Goal: Task Accomplishment & Management: Manage account settings

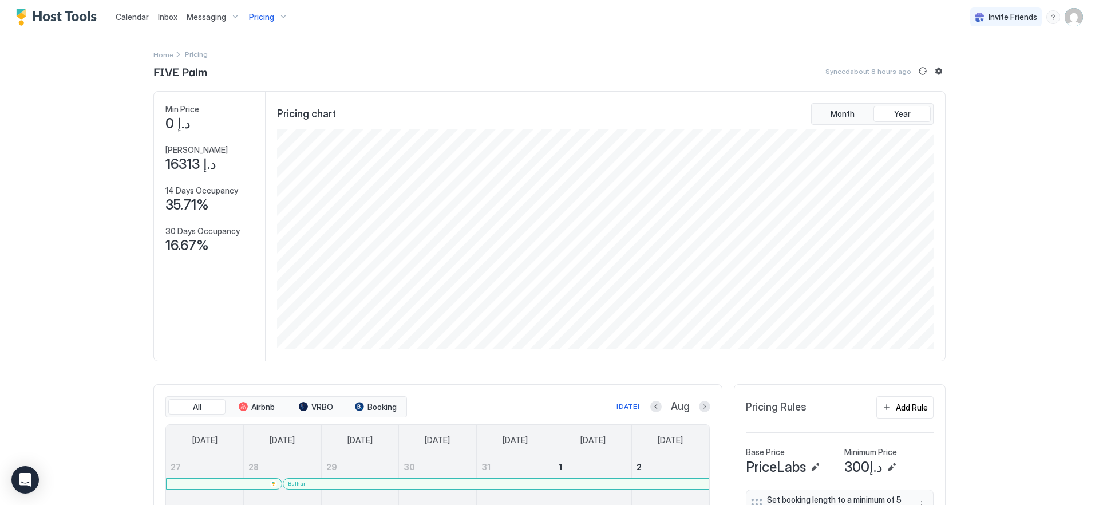
scroll to position [220, 659]
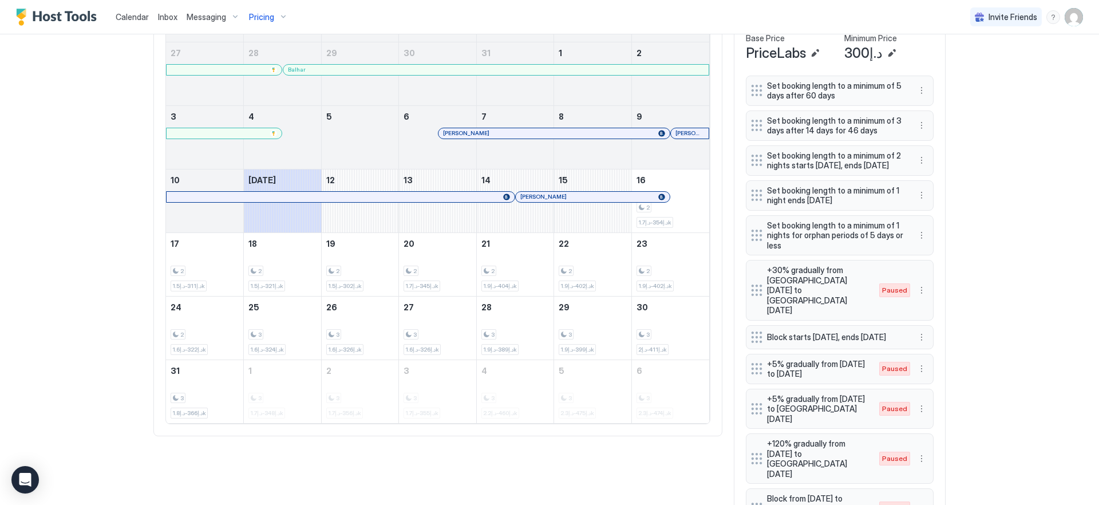
scroll to position [334, 0]
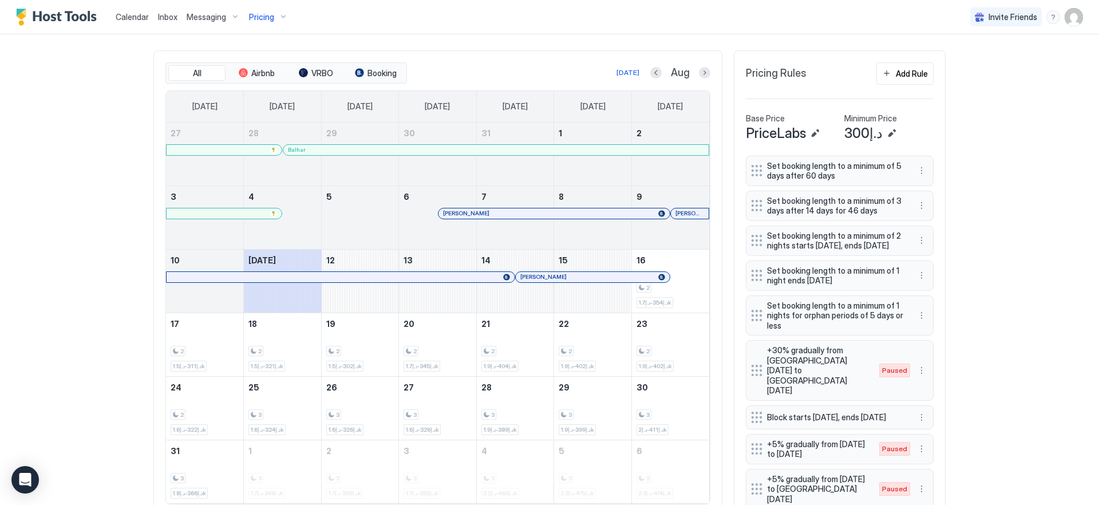
click at [540, 278] on div at bounding box center [544, 277] width 9 height 9
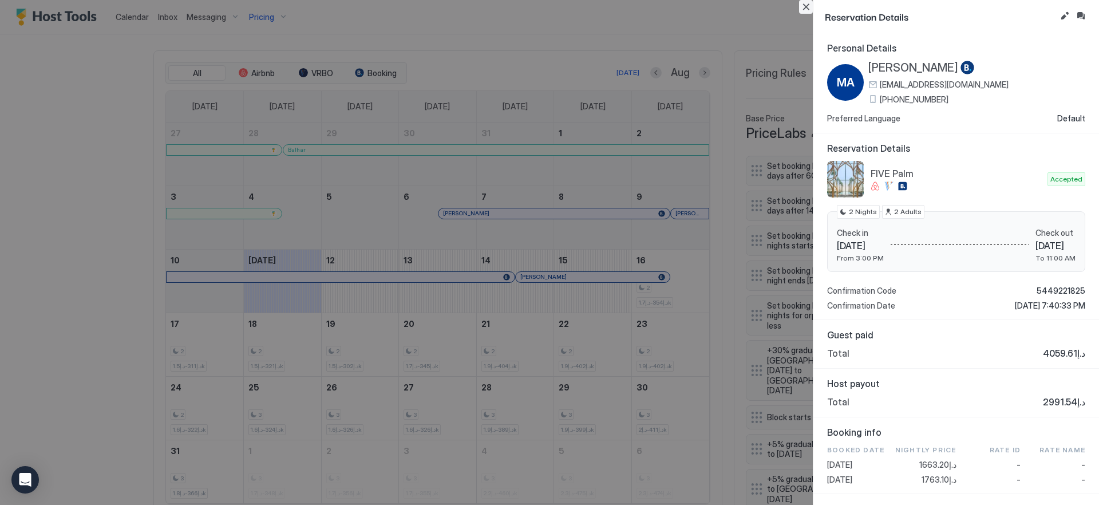
click at [806, 7] on button "Close" at bounding box center [806, 7] width 14 height 14
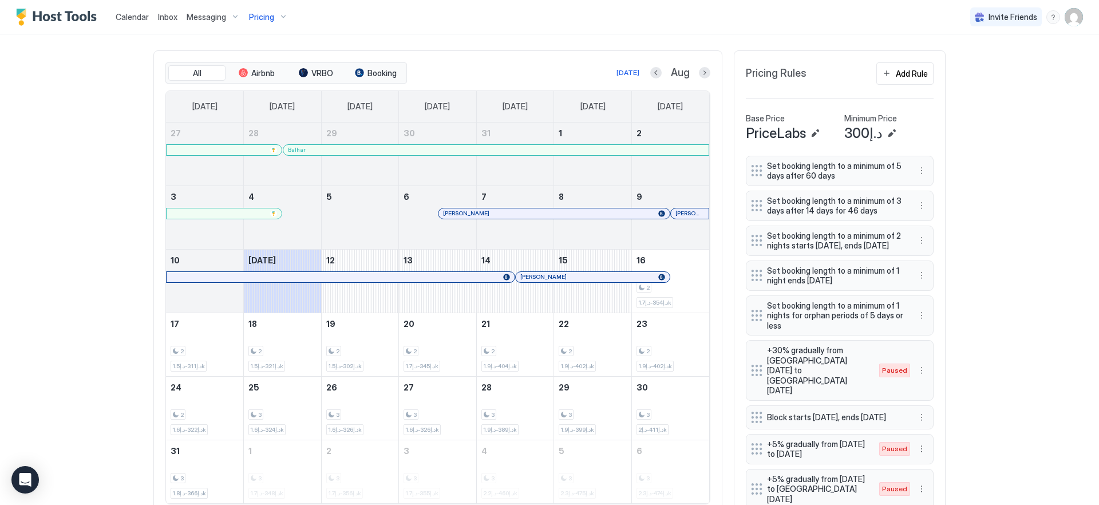
click at [806, 7] on div "Calendar Inbox Messaging Pricing Invite Friends EN" at bounding box center [549, 17] width 1099 height 34
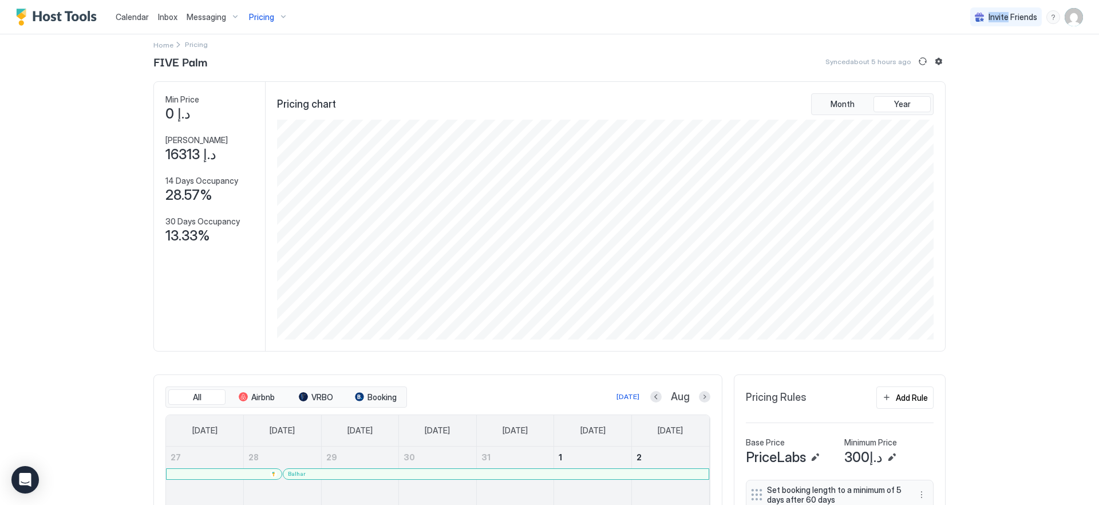
scroll to position [0, 0]
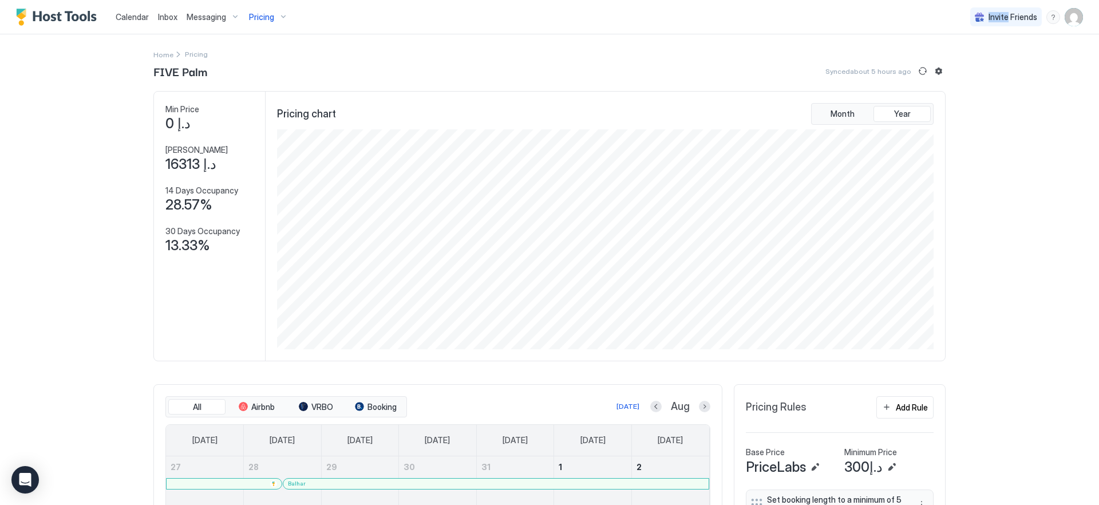
click at [1070, 15] on img "User profile" at bounding box center [1074, 17] width 18 height 18
drag, startPoint x: 970, startPoint y: 65, endPoint x: 956, endPoint y: 70, distance: 15.8
click at [971, 65] on span "Settings" at bounding box center [962, 64] width 31 height 10
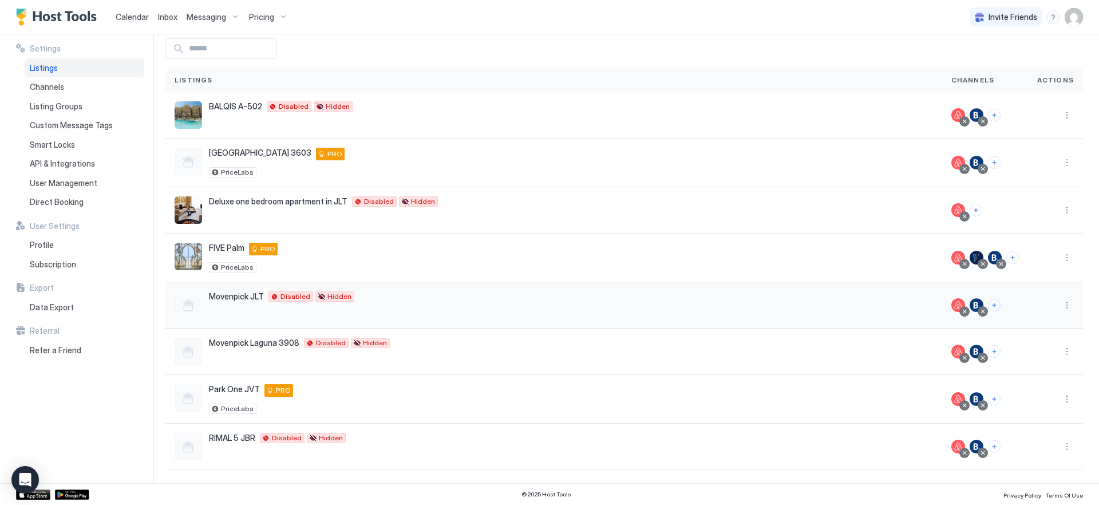
scroll to position [51, 0]
click at [1060, 353] on button "More options" at bounding box center [1067, 351] width 14 height 14
click at [950, 371] on span "Listing Settings" at bounding box center [962, 367] width 51 height 9
click at [1060, 353] on button "More options" at bounding box center [1067, 351] width 14 height 14
click at [993, 403] on div "Edit Listing" at bounding box center [992, 404] width 145 height 18
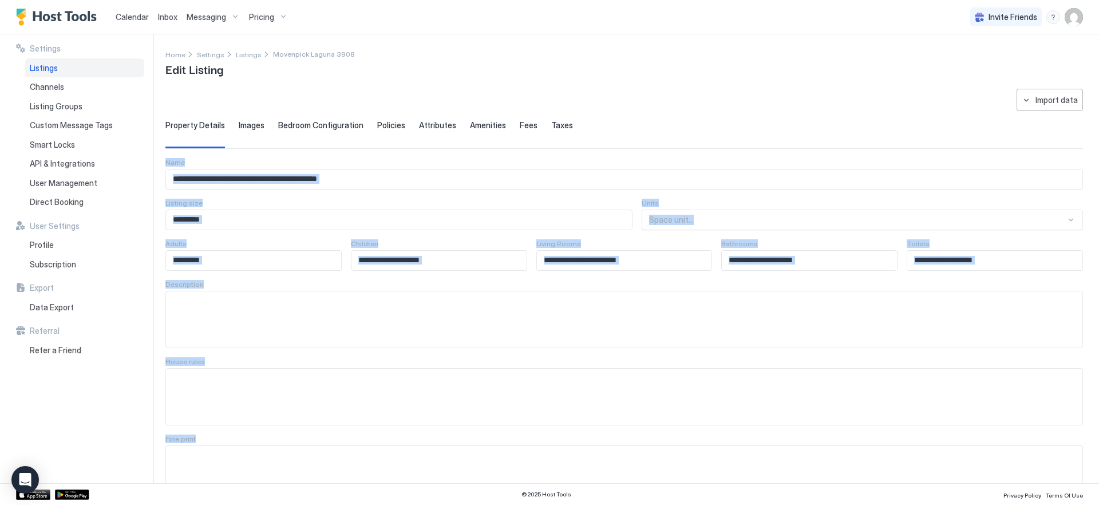
click at [678, 135] on div "Property Details Images Bedroom Configuration Policies Attributes Amenities Fee…" at bounding box center [624, 134] width 918 height 28
click at [547, 183] on input "**********" at bounding box center [624, 178] width 917 height 19
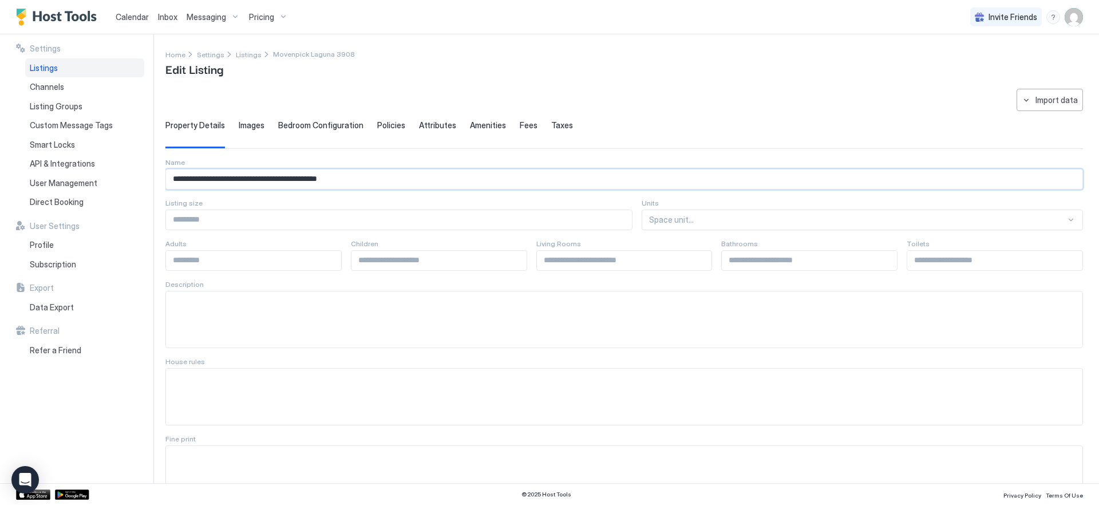
click at [245, 128] on span "Images" at bounding box center [252, 125] width 26 height 10
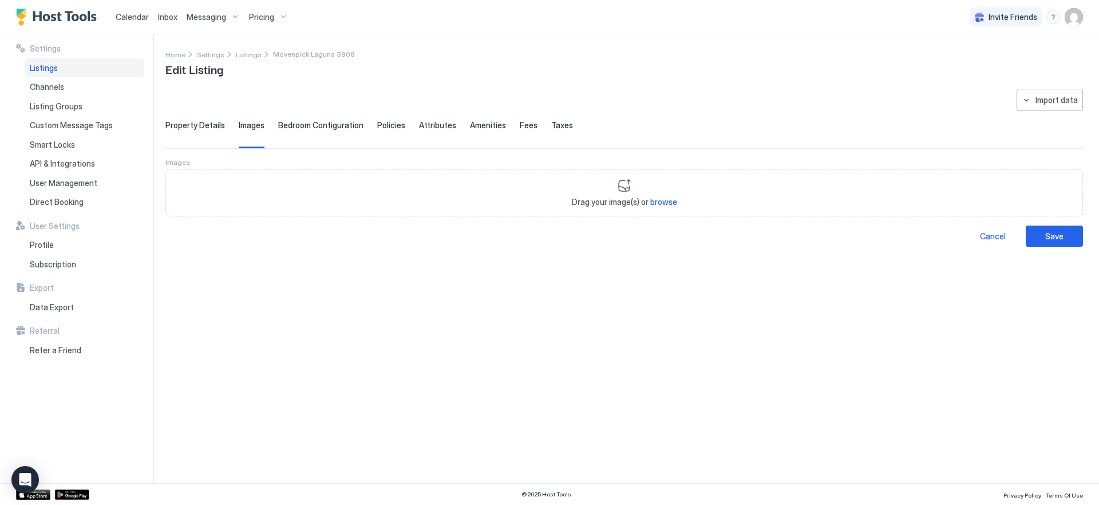
click at [297, 126] on span "Bedroom Configuration" at bounding box center [320, 125] width 85 height 10
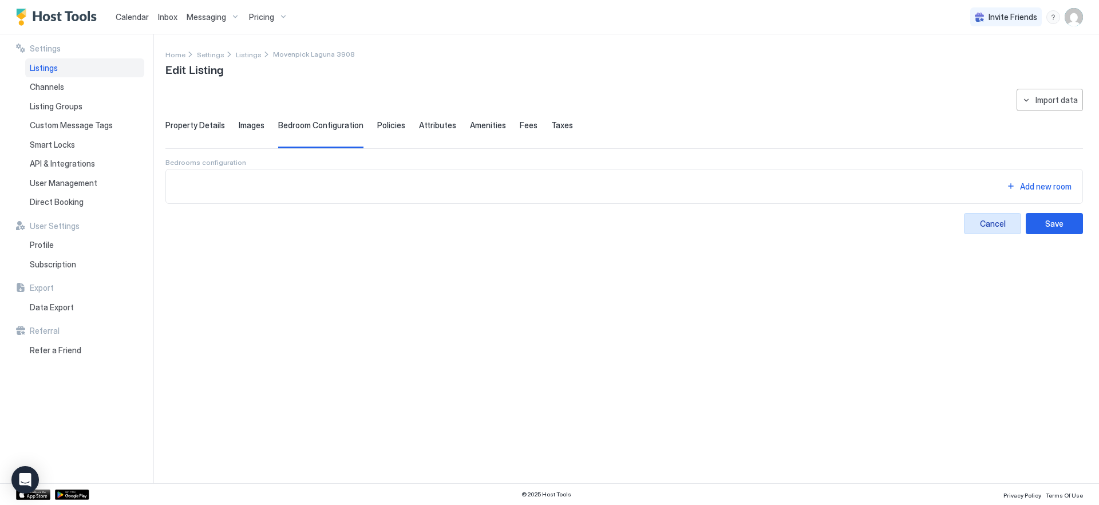
click at [995, 224] on div "Cancel" at bounding box center [993, 224] width 26 height 12
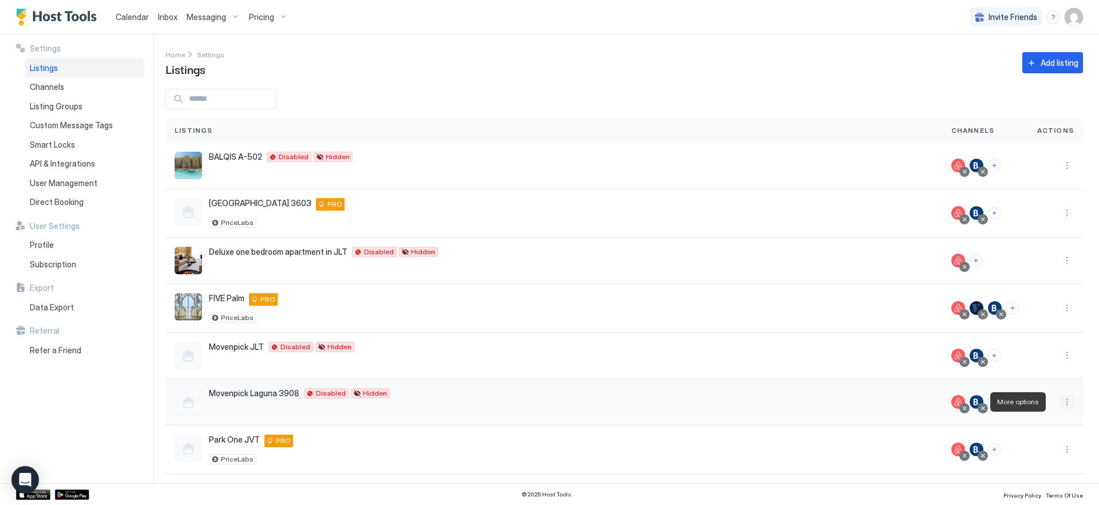
click at [1060, 403] on button "More options" at bounding box center [1067, 402] width 14 height 14
click at [1012, 419] on div "Listing Settings" at bounding box center [992, 418] width 145 height 18
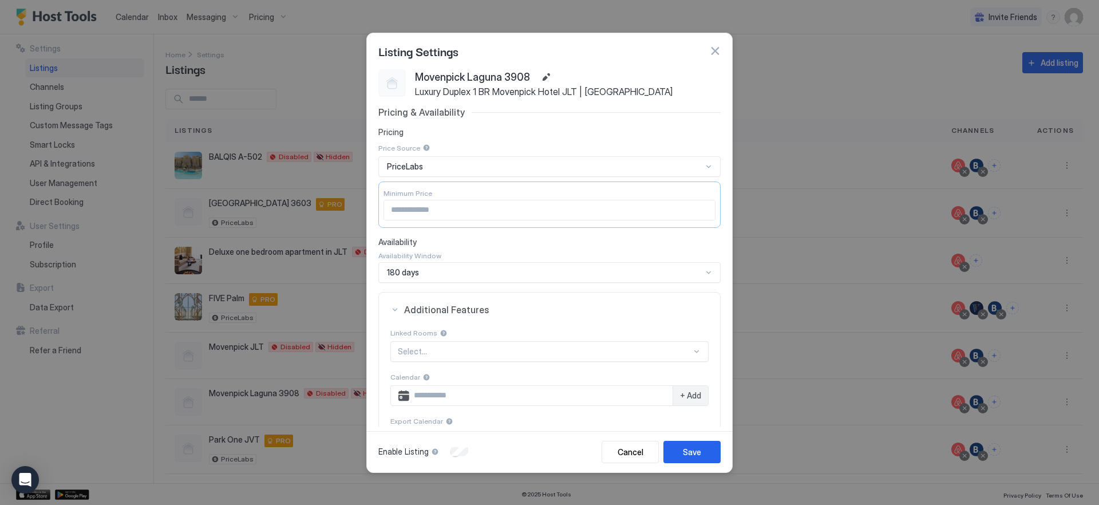
scroll to position [107, 0]
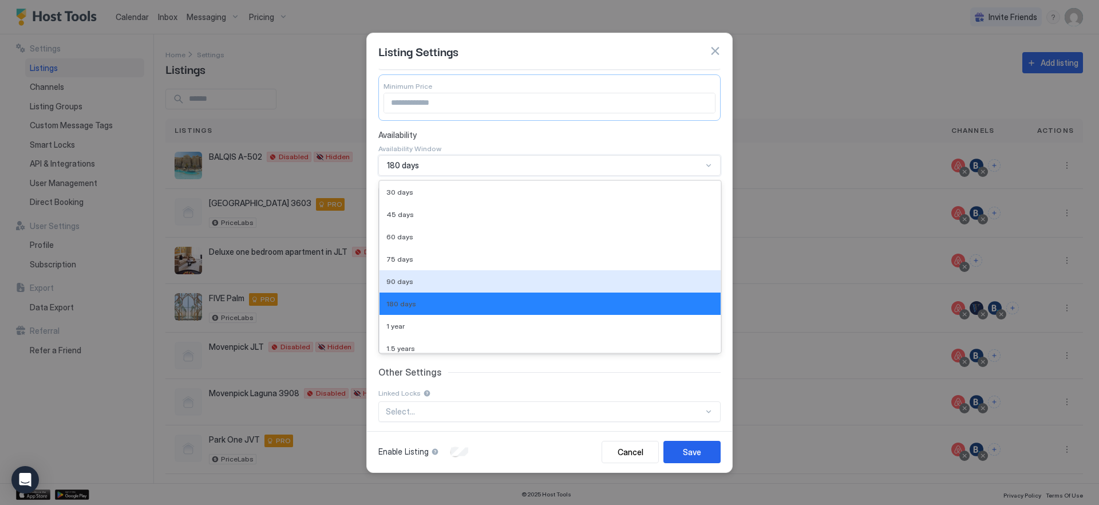
click at [701, 176] on div "90 days, 5 of 9. 9 results available. Use Up and Down to choose options, press …" at bounding box center [549, 165] width 342 height 21
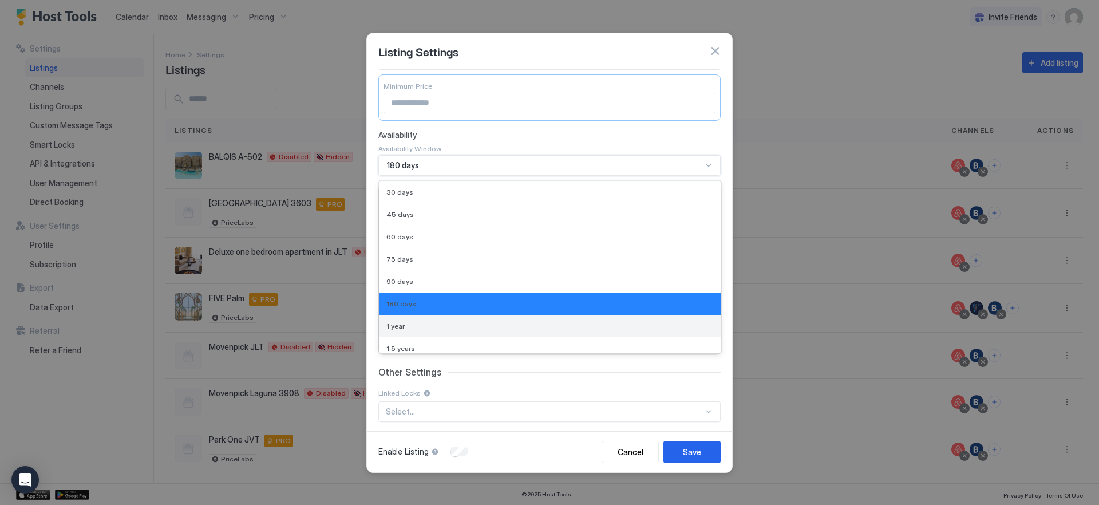
click at [686, 322] on div "1 year" at bounding box center [550, 326] width 328 height 9
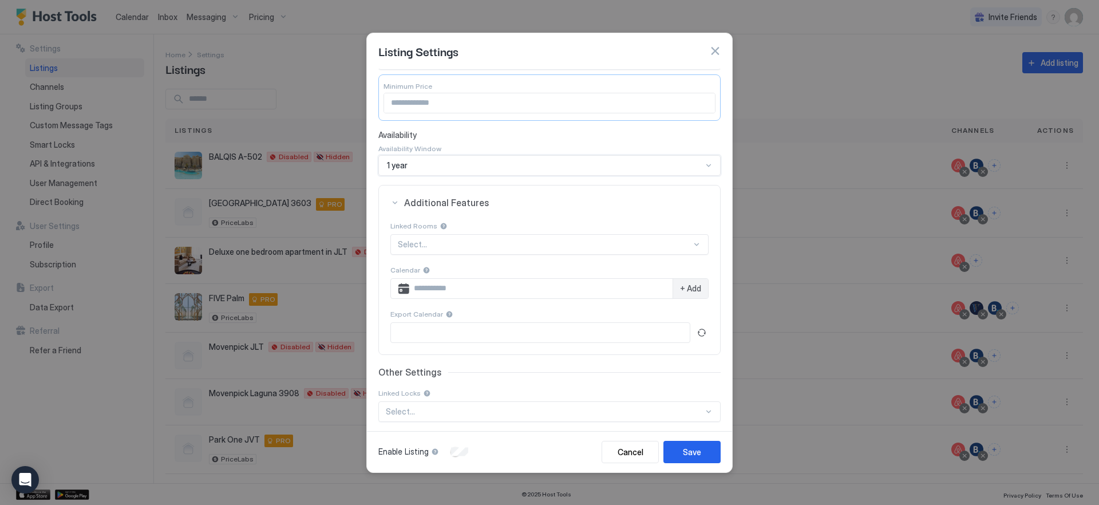
click at [692, 242] on div at bounding box center [696, 244] width 9 height 9
click at [665, 214] on button "Additional Features" at bounding box center [549, 203] width 341 height 34
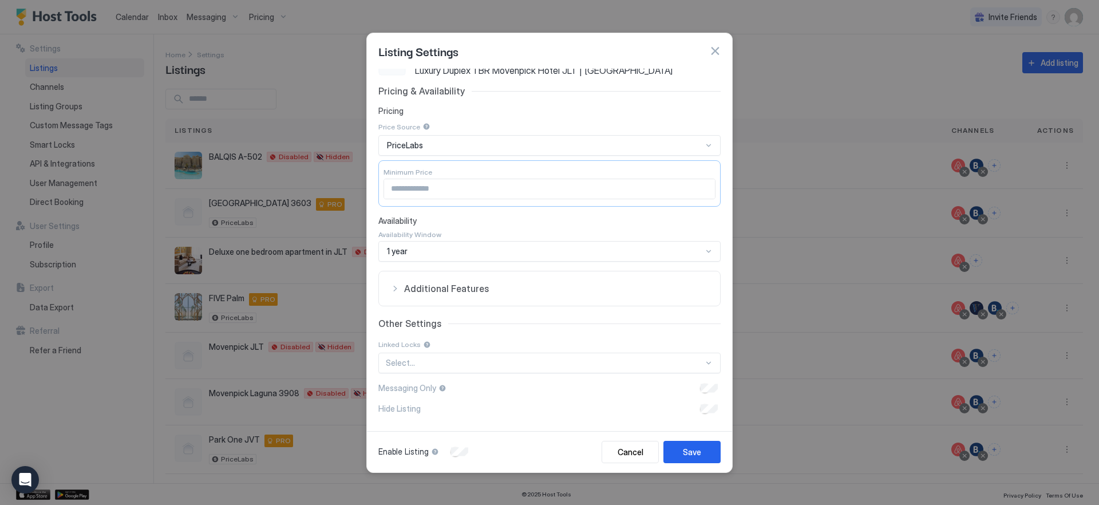
scroll to position [21, 0]
click at [629, 286] on span "Additional Features" at bounding box center [556, 288] width 305 height 11
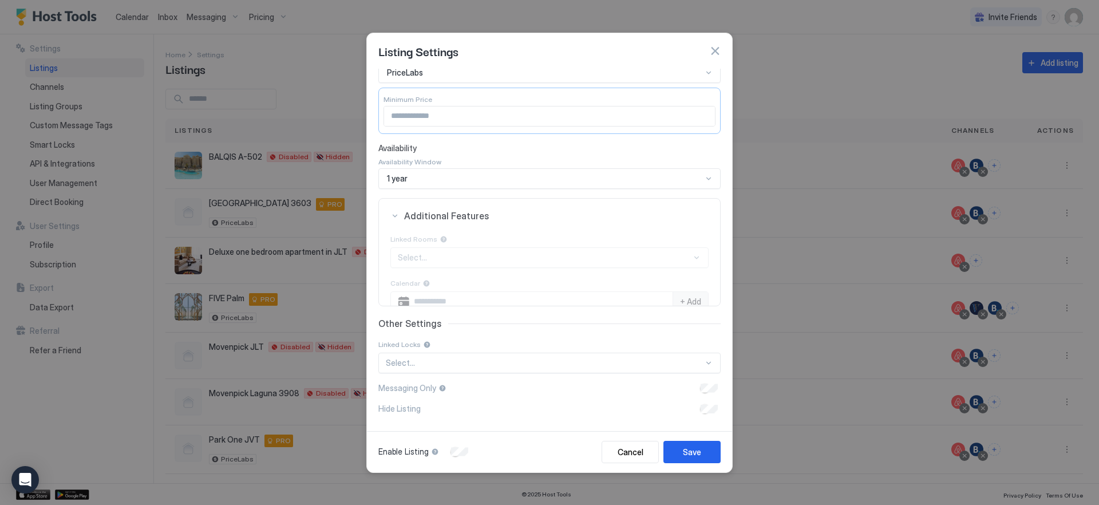
scroll to position [107, 0]
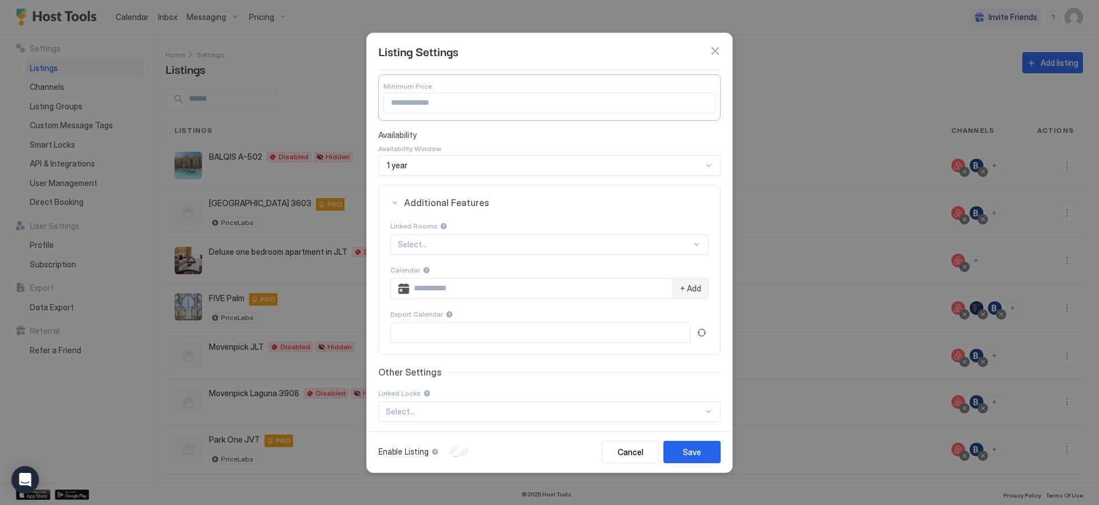
click at [622, 197] on span "Additional Features" at bounding box center [556, 202] width 305 height 11
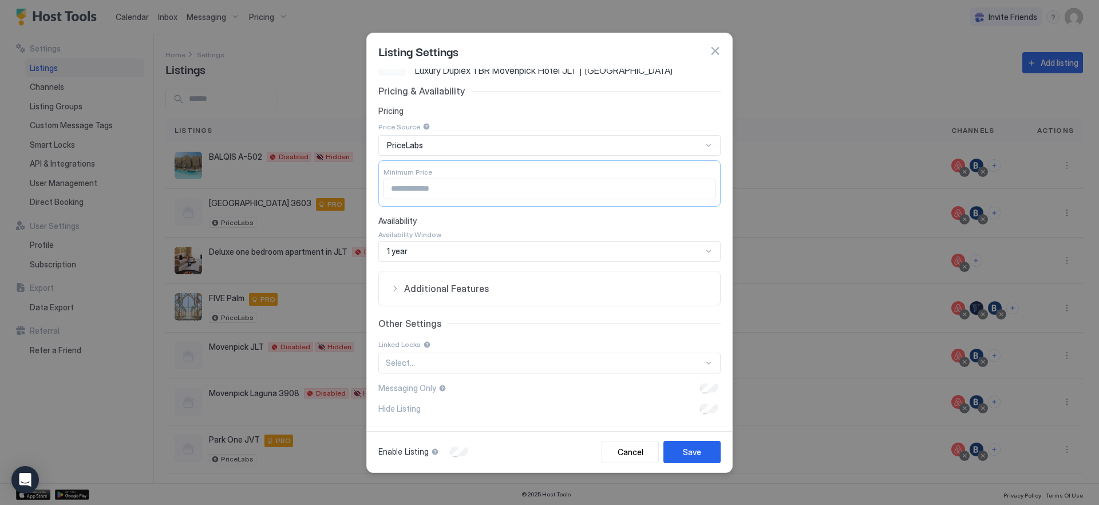
scroll to position [21, 0]
click at [715, 52] on button "button" at bounding box center [714, 50] width 11 height 11
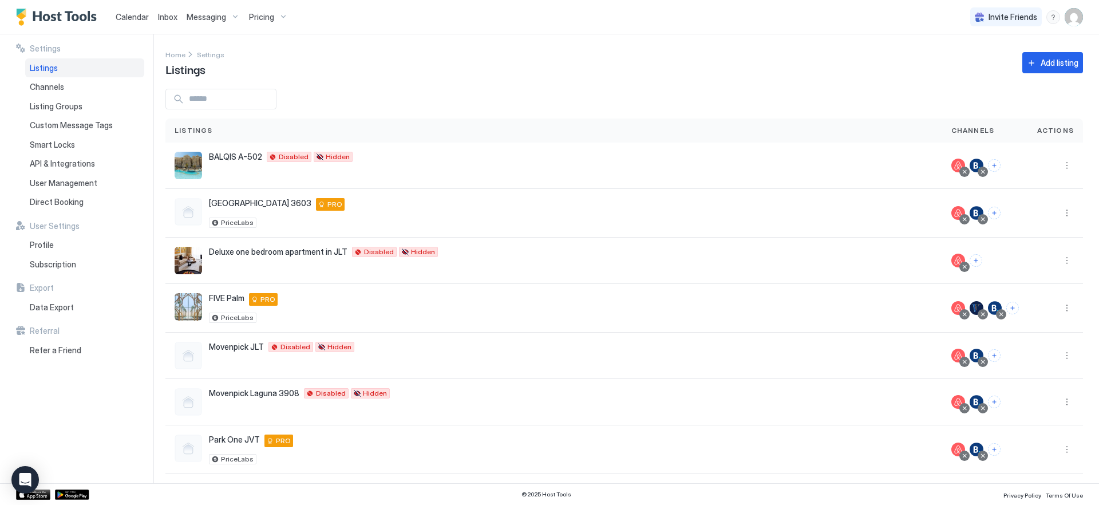
click at [274, 18] on div "Pricing" at bounding box center [268, 16] width 48 height 19
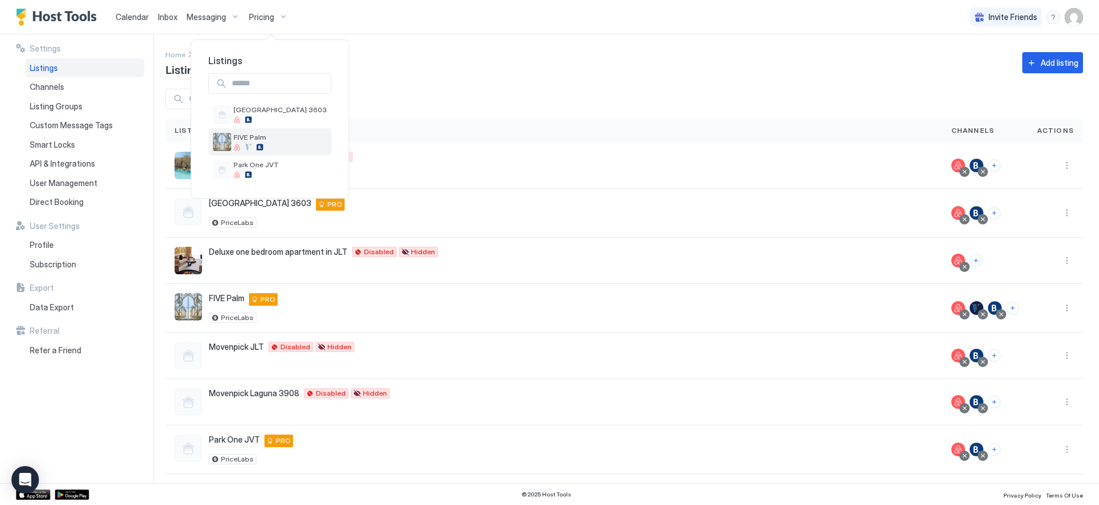
click at [261, 143] on div "FIVE Palm" at bounding box center [250, 142] width 33 height 18
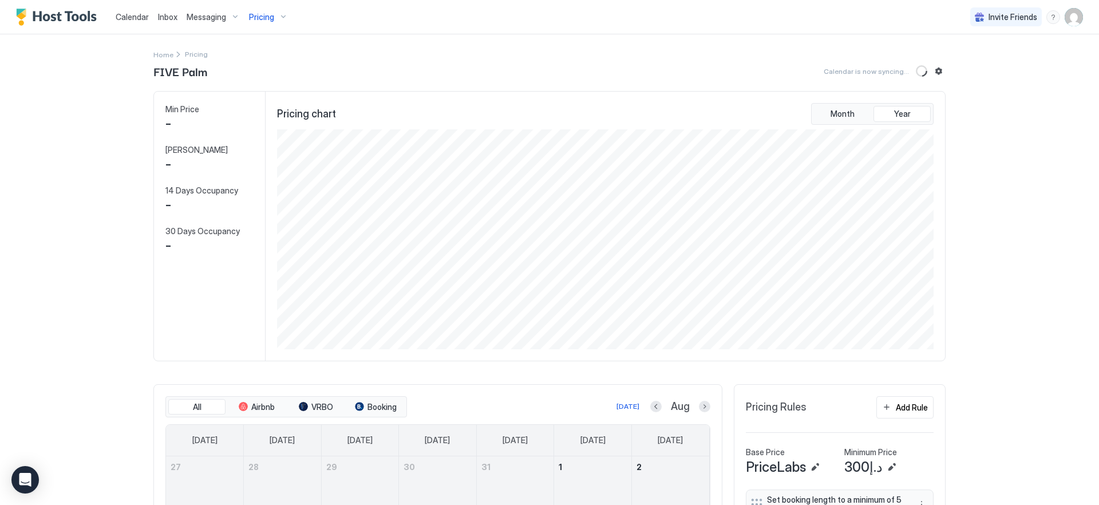
scroll to position [220, 659]
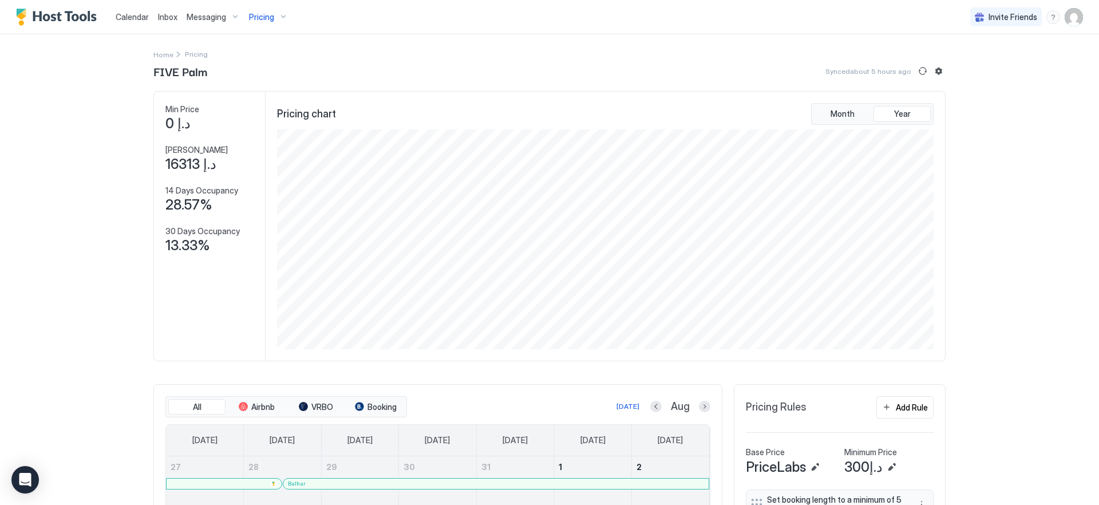
click at [358, 48] on div "Home Pricing" at bounding box center [549, 54] width 792 height 12
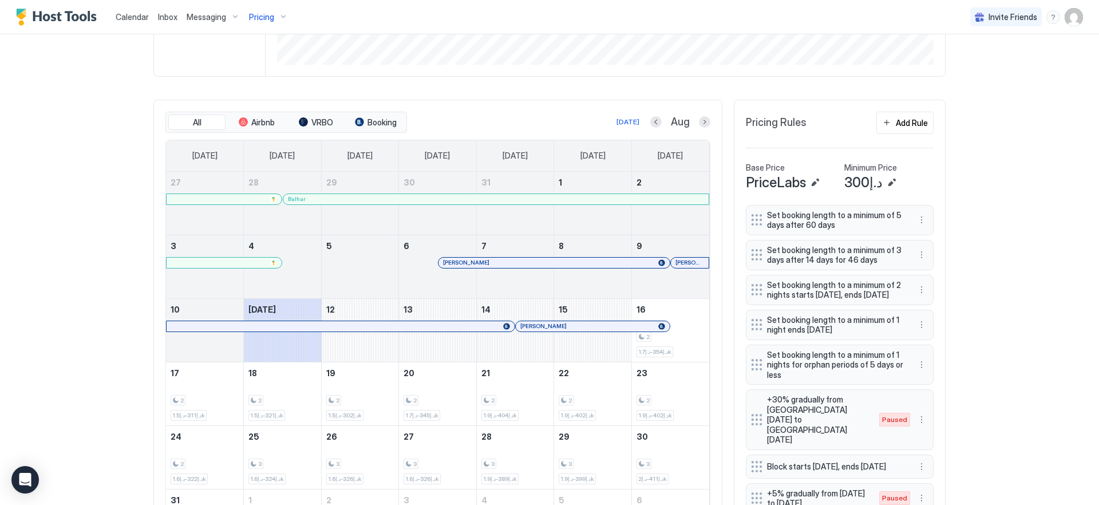
scroll to position [0, 0]
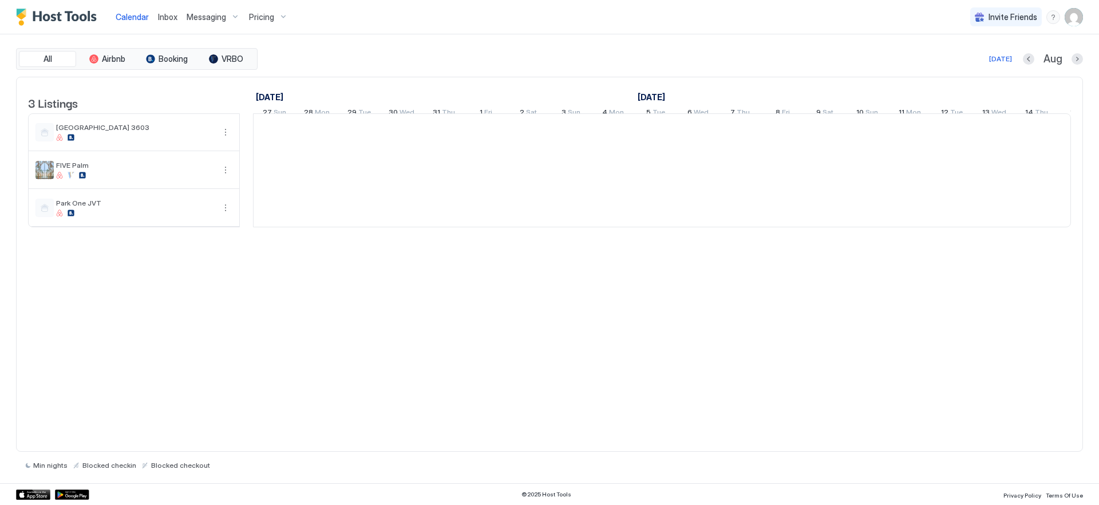
scroll to position [0, 636]
